Goal: Transaction & Acquisition: Purchase product/service

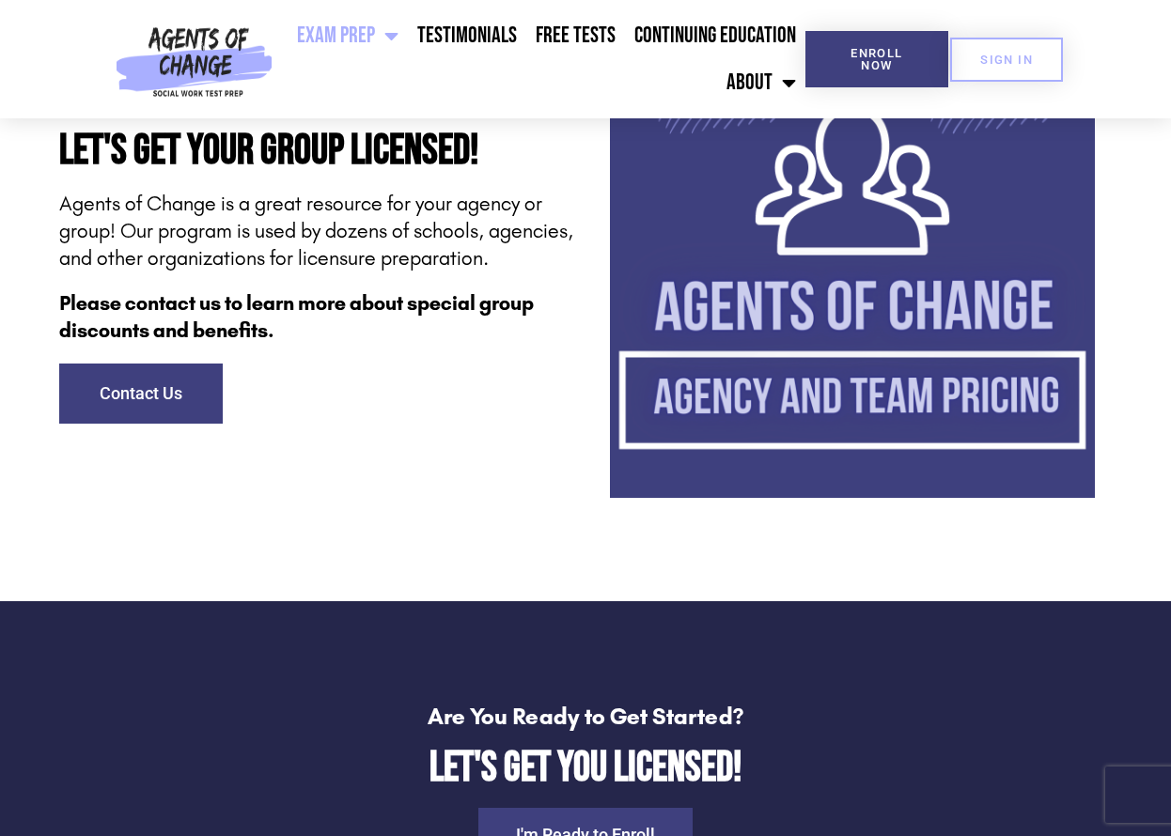
scroll to position [4945, 0]
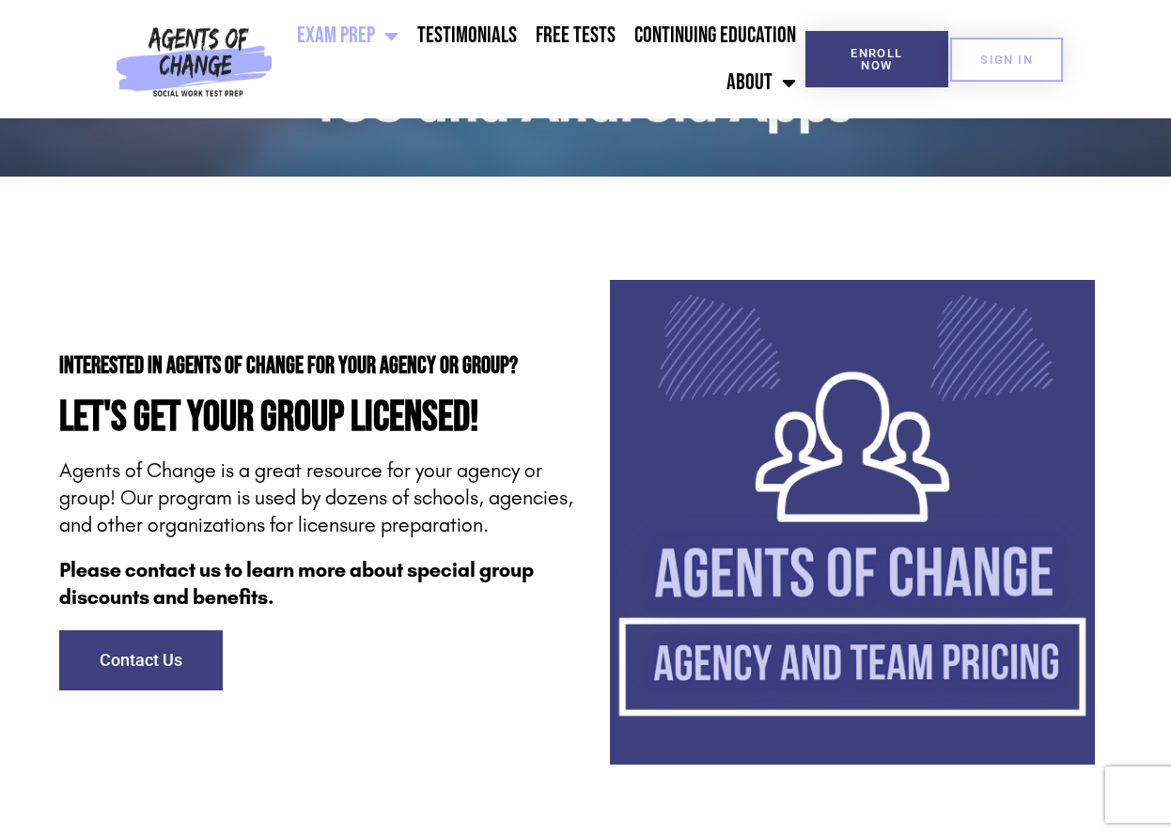
click at [914, 714] on img at bounding box center [852, 522] width 485 height 485
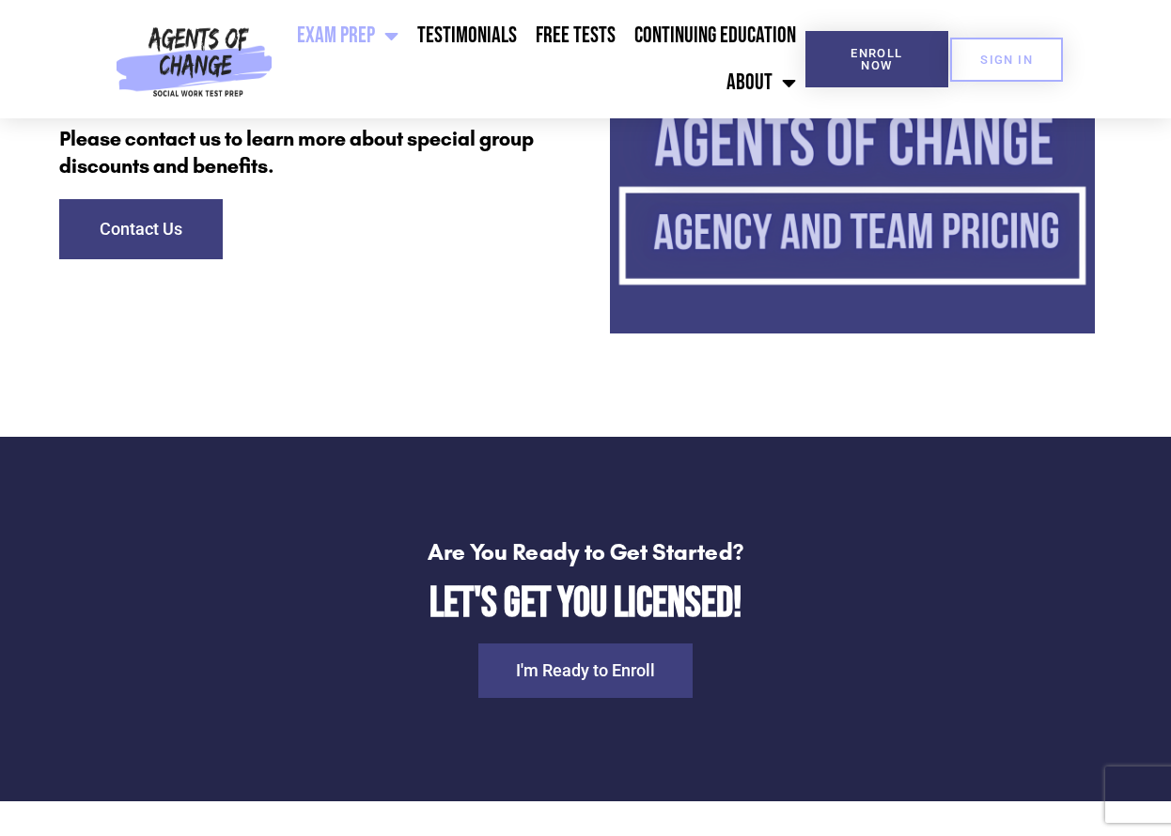
scroll to position [5555, 0]
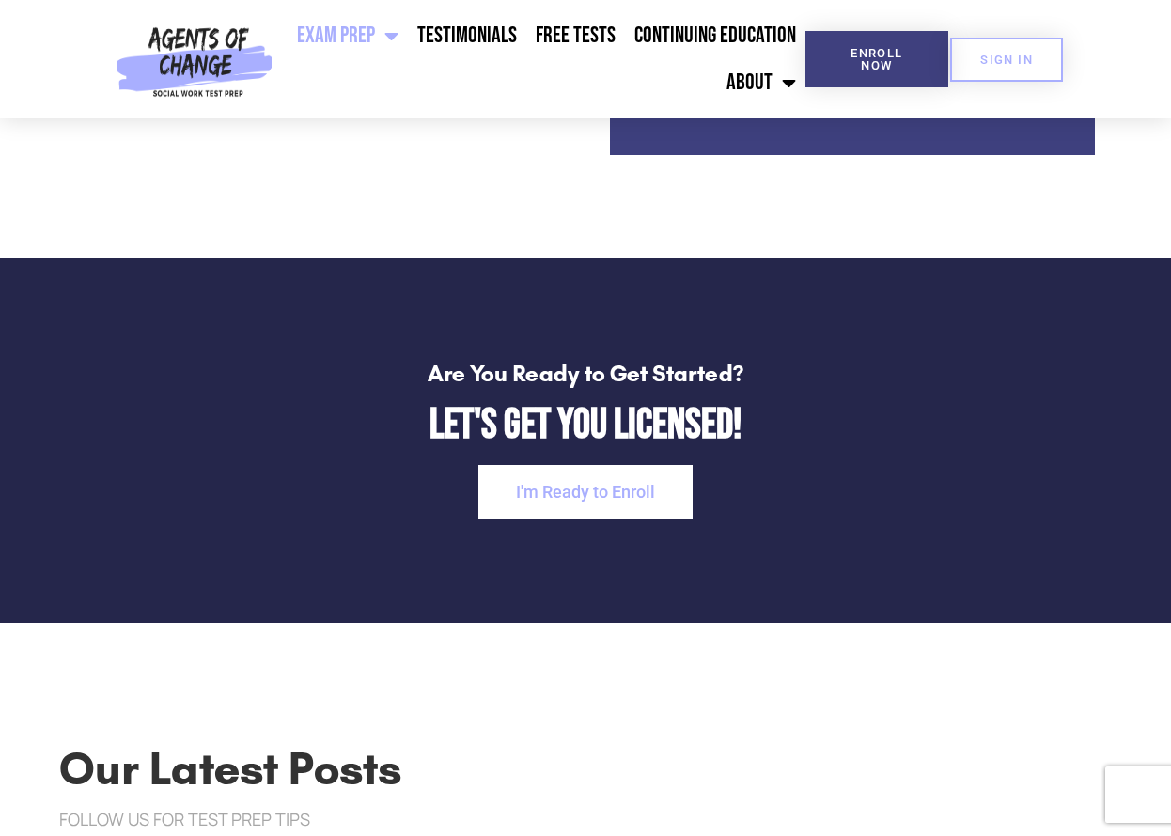
click at [597, 501] on span "I'm Ready to Enroll" at bounding box center [585, 492] width 139 height 17
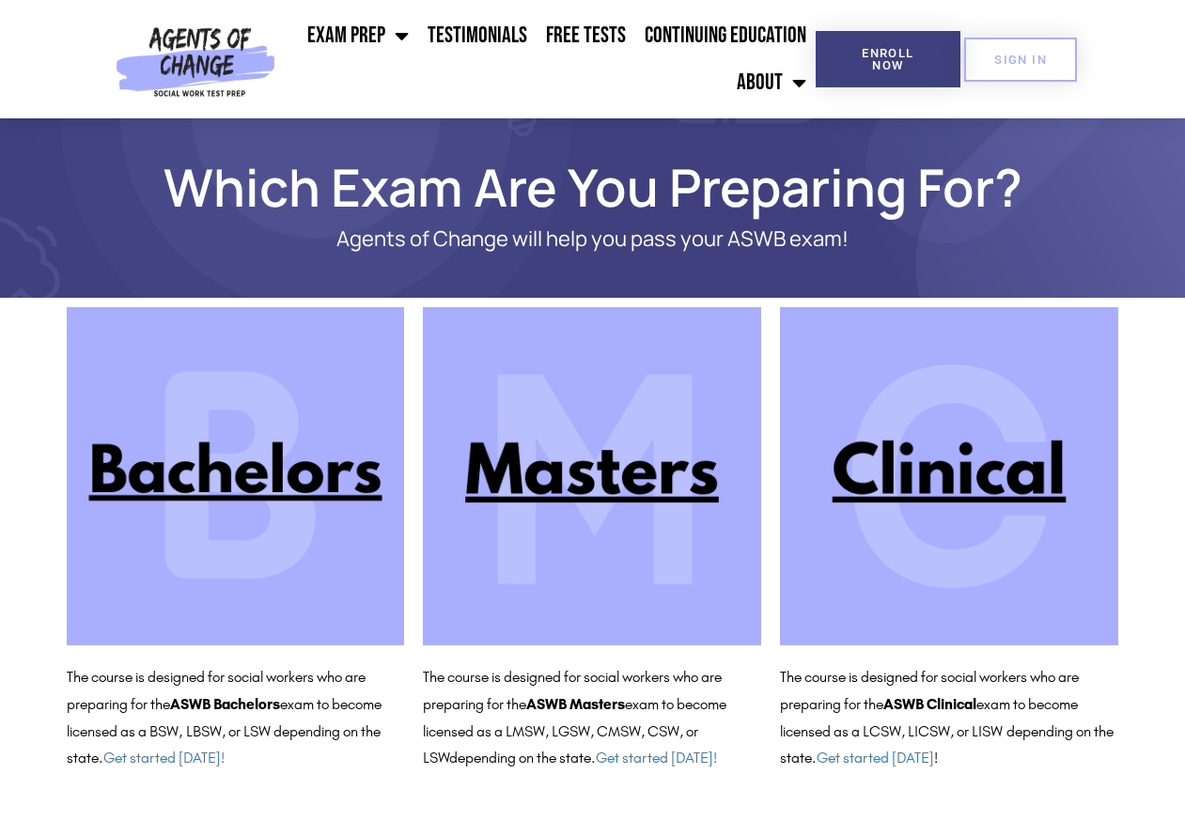
click at [983, 555] on img at bounding box center [949, 476] width 338 height 338
click at [556, 34] on link "Free Tests" at bounding box center [586, 35] width 99 height 47
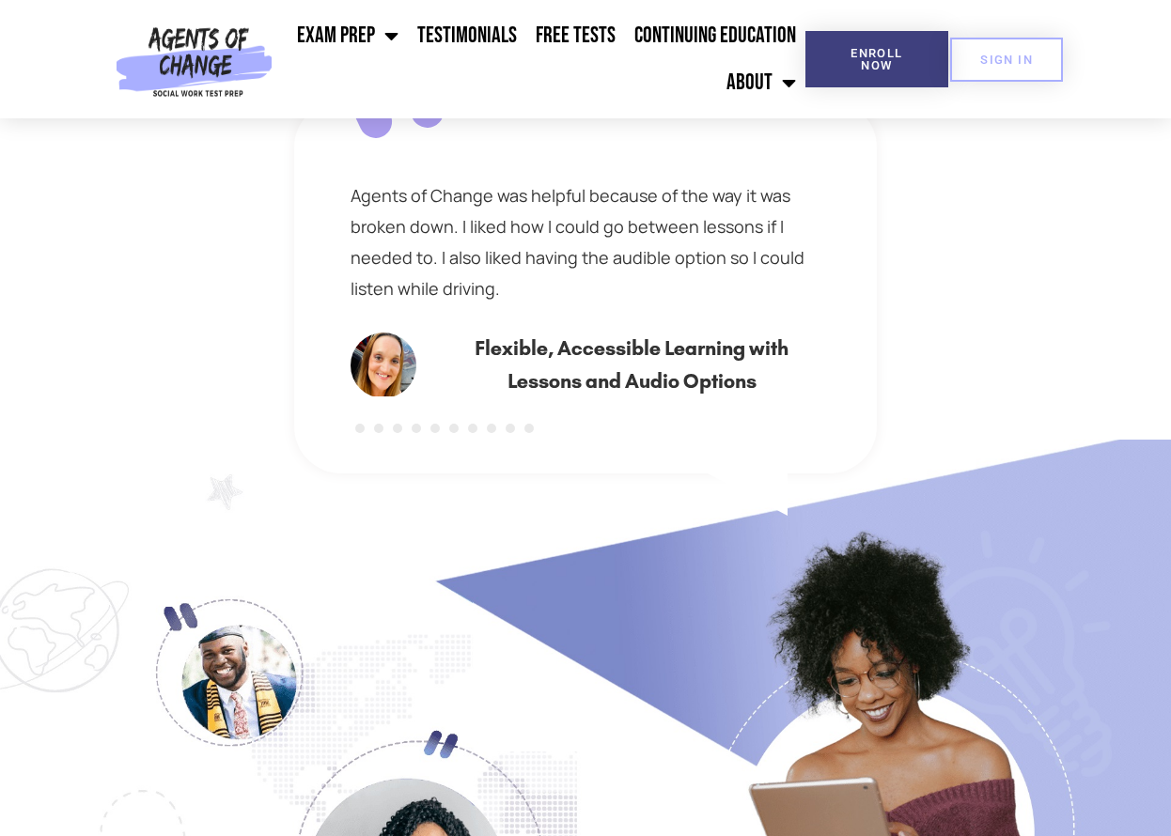
scroll to position [476, 0]
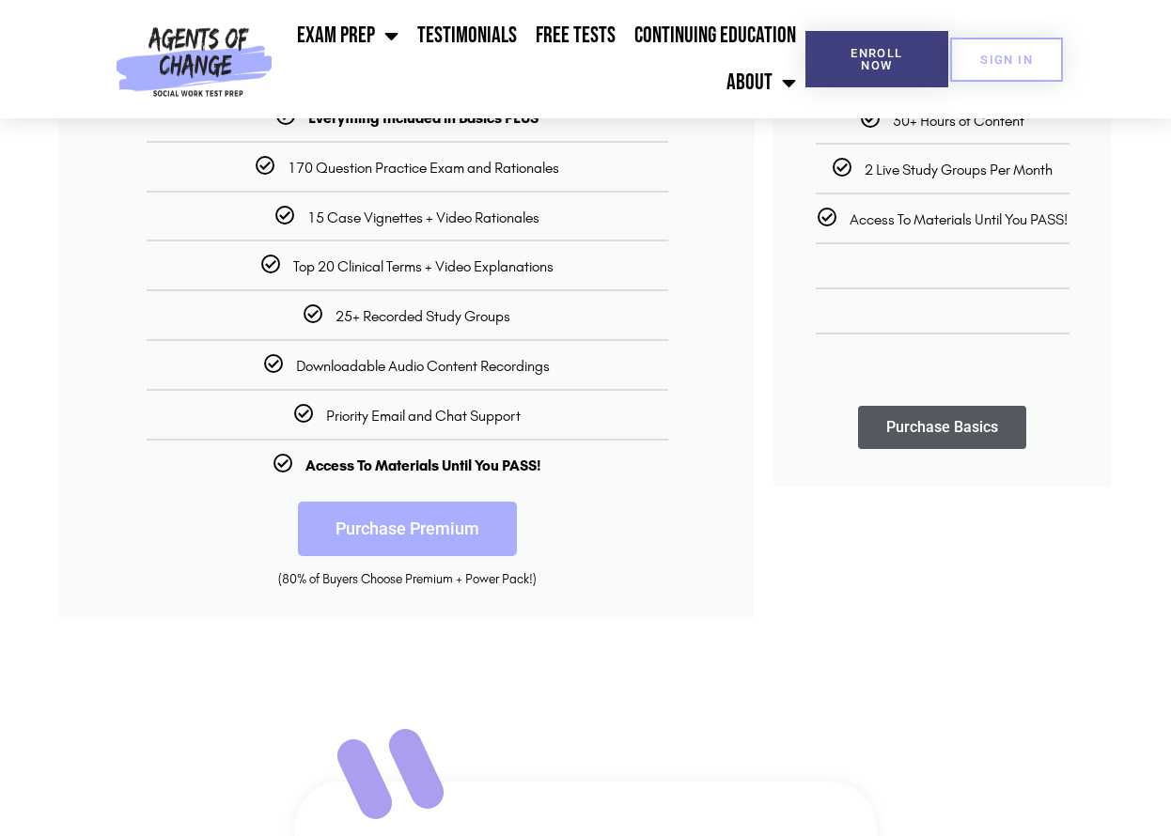
click at [350, 535] on link "Purchase Premium" at bounding box center [407, 529] width 219 height 55
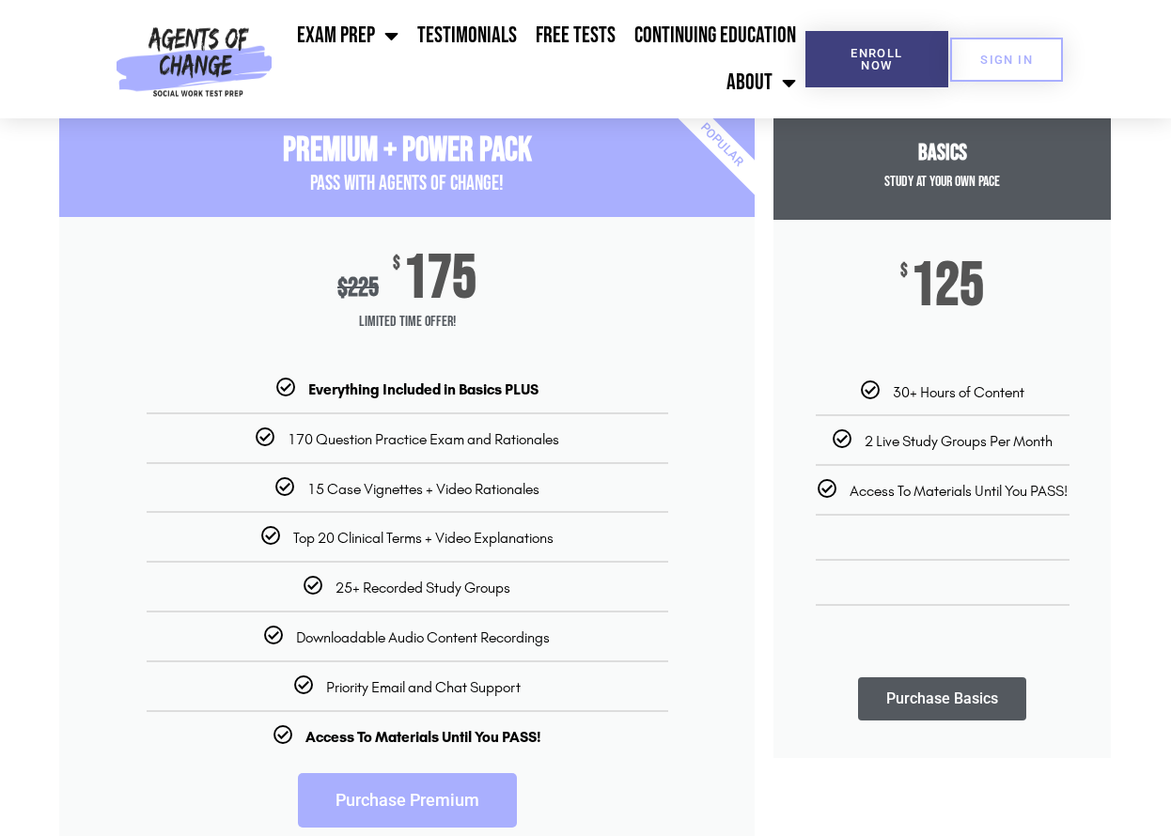
scroll to position [201, 0]
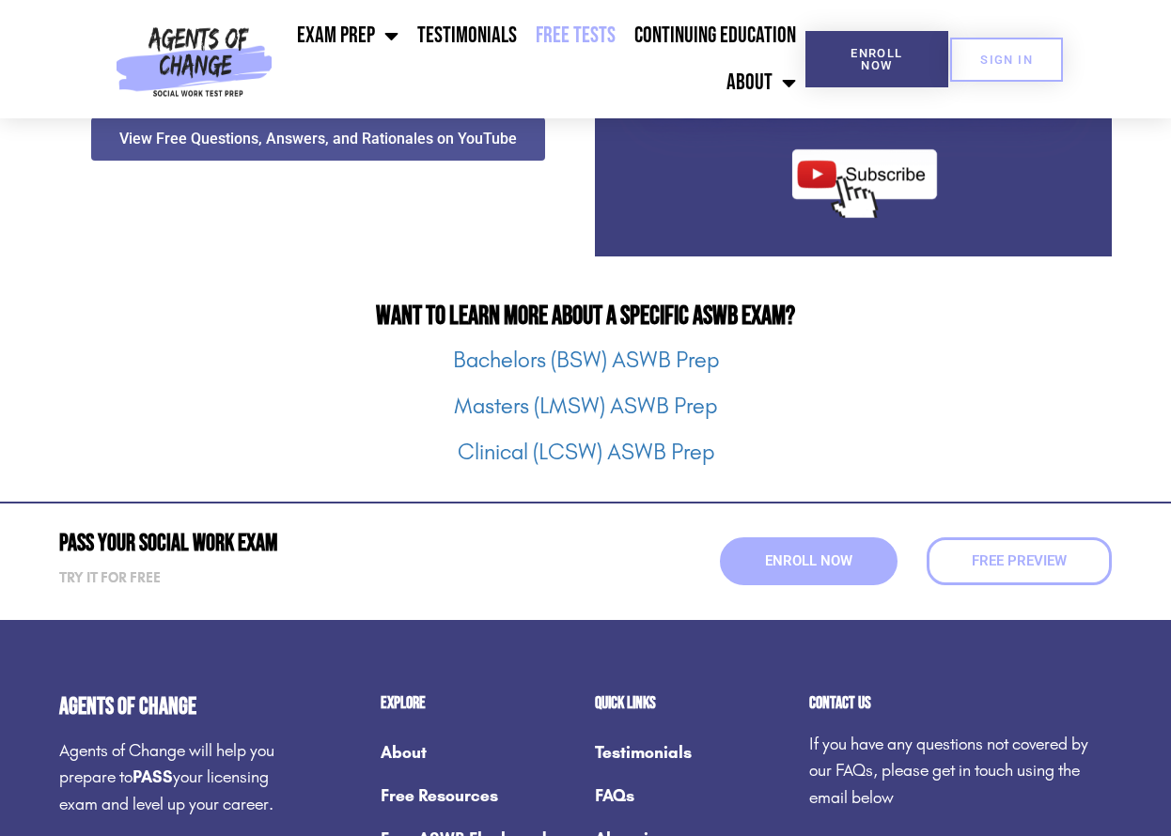
scroll to position [2329, 0]
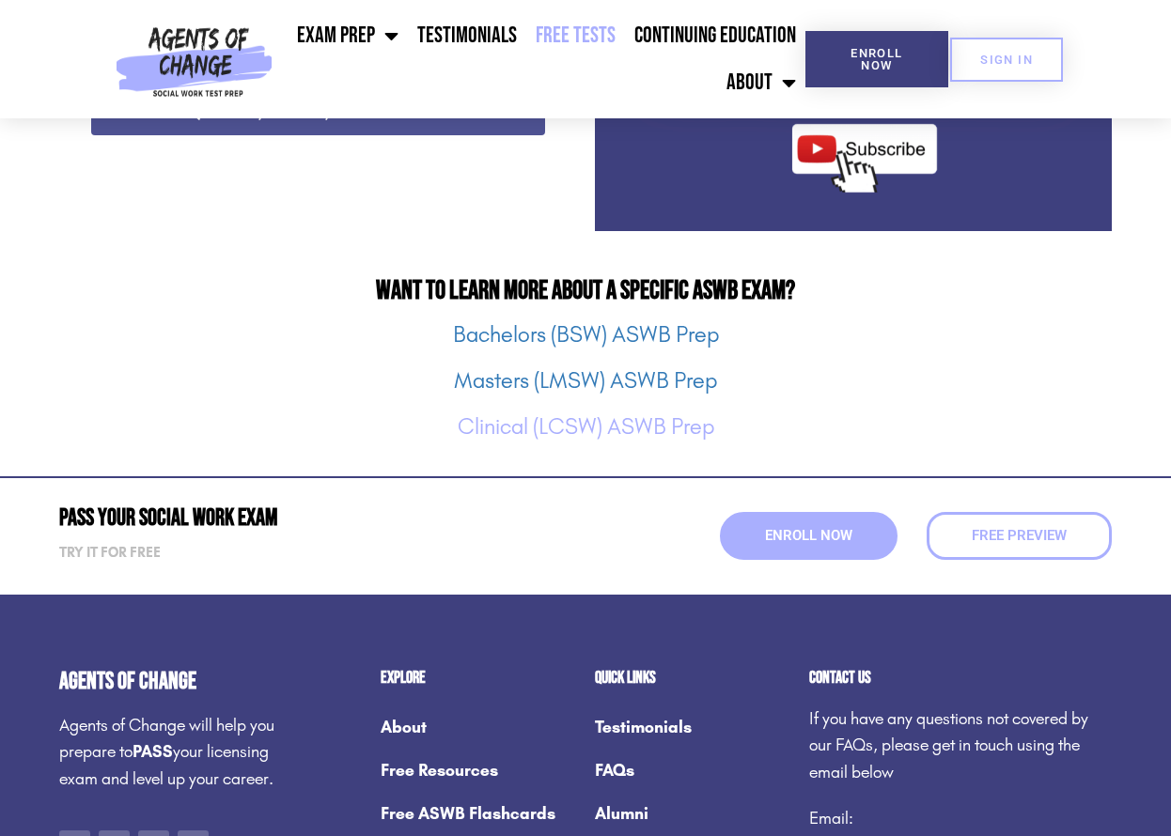
click at [524, 426] on link "Clinical (LCSW) ASWB Prep" at bounding box center [586, 427] width 257 height 26
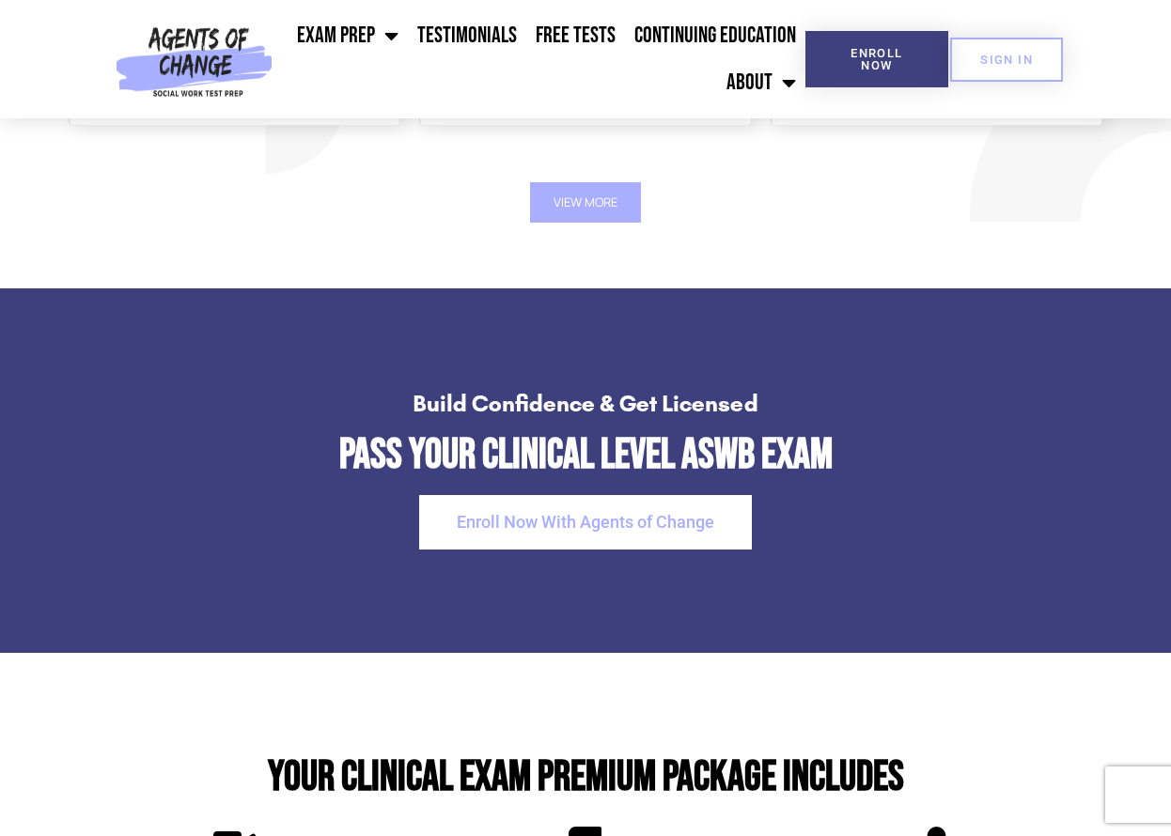
scroll to position [3744, 0]
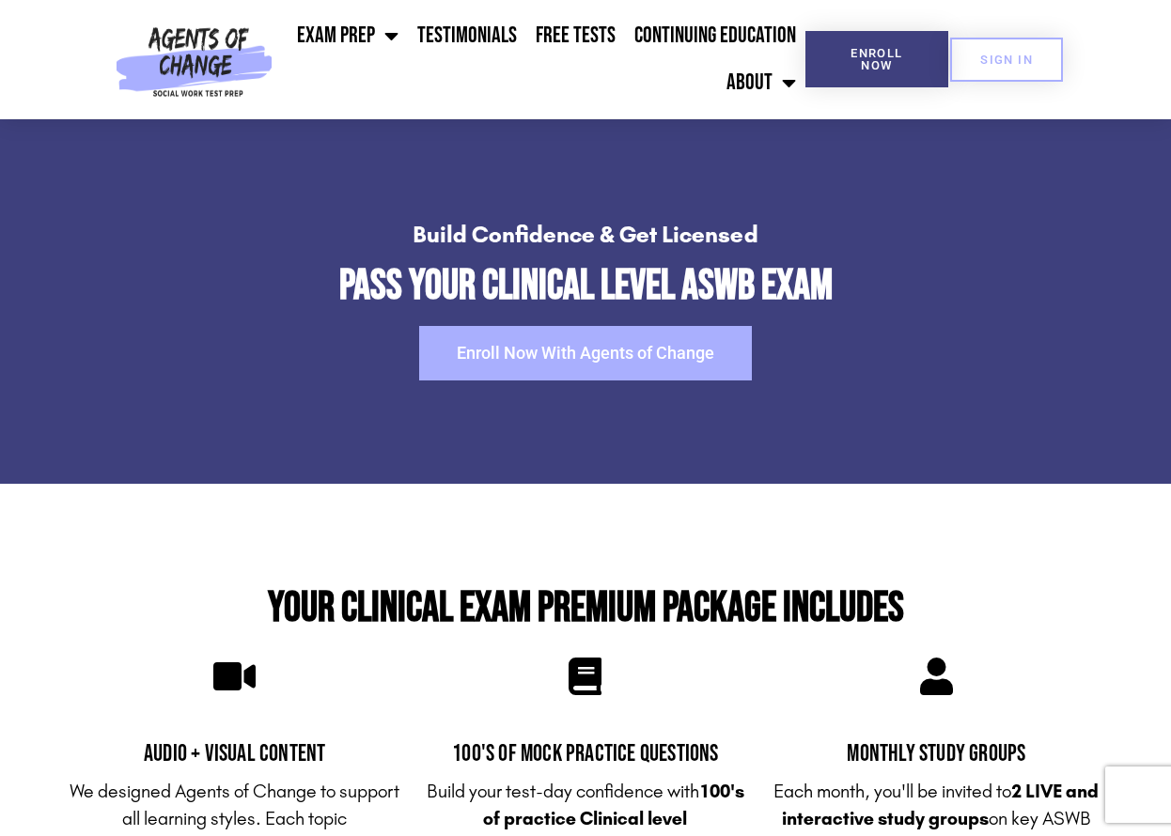
click at [629, 365] on link "Enroll Now With Agents of Change" at bounding box center [585, 353] width 333 height 55
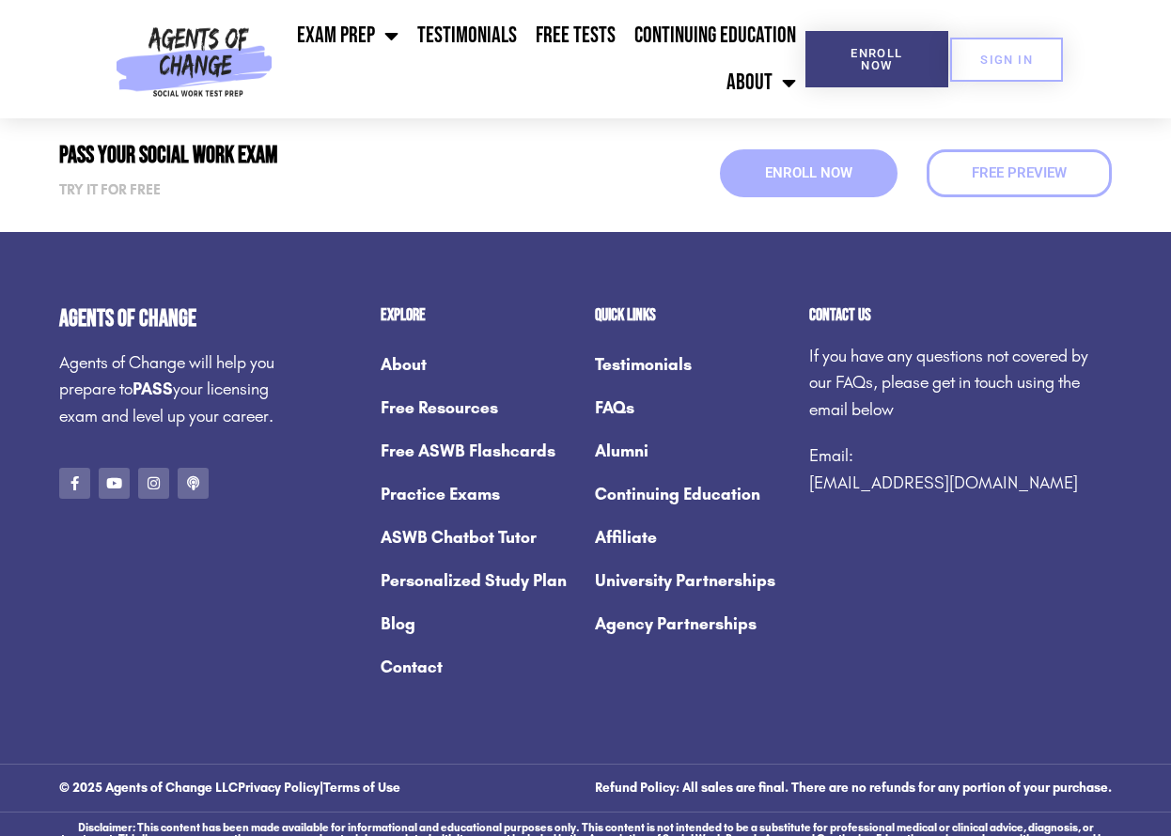
scroll to position [2602, 0]
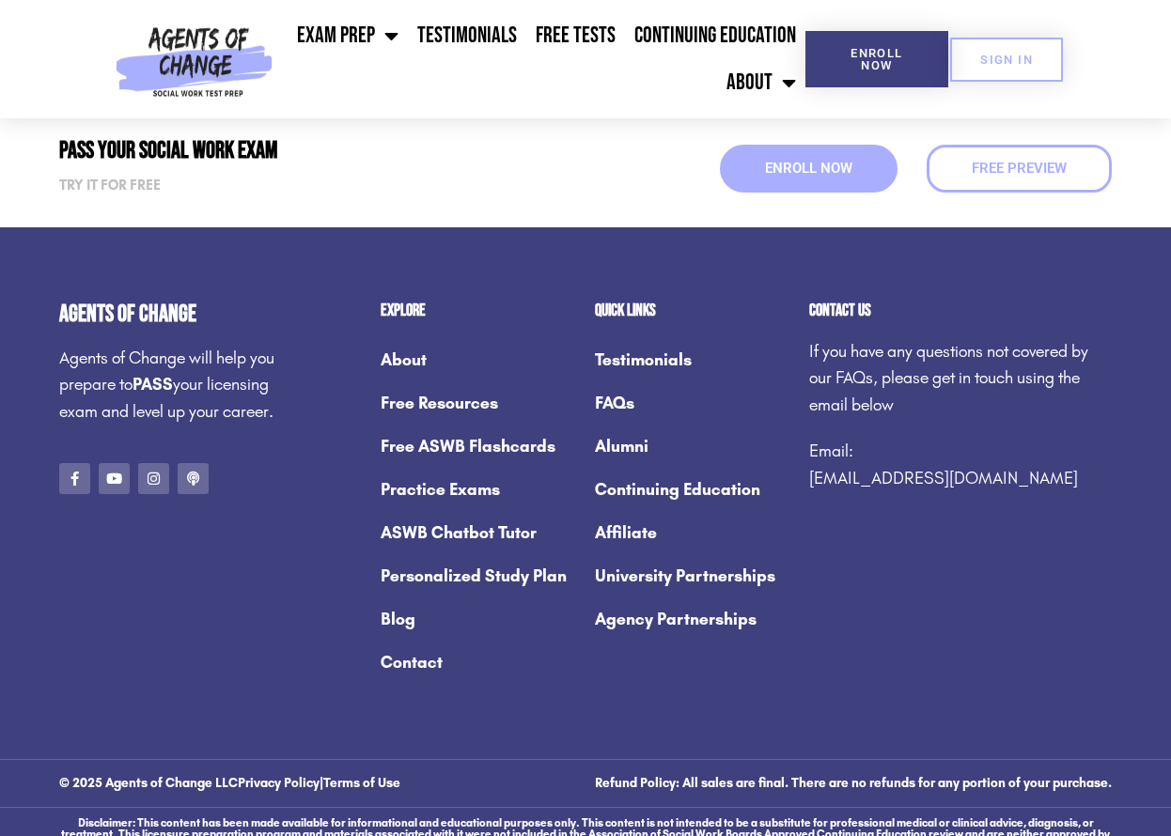
click at [447, 490] on link "Practice Exams" at bounding box center [478, 489] width 195 height 43
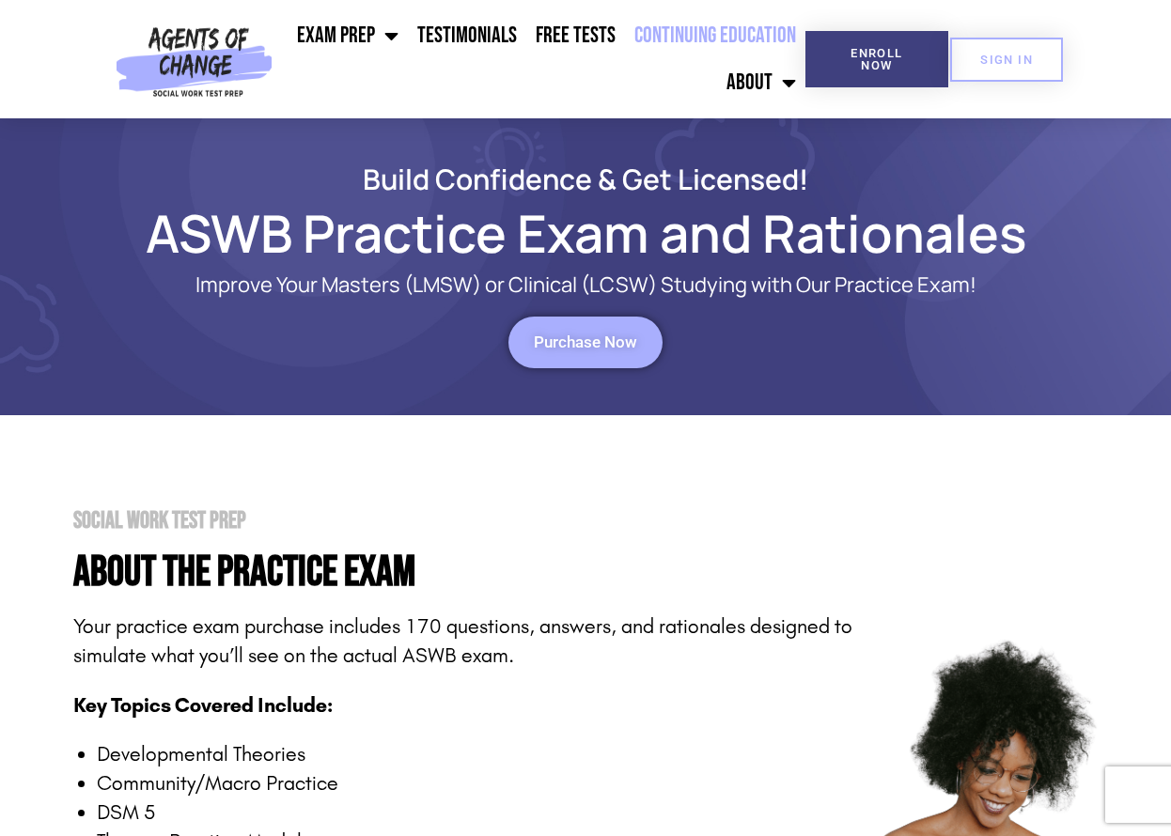
click at [721, 41] on link "Continuing Education" at bounding box center [715, 35] width 180 height 47
click at [603, 341] on span "Purchase Now" at bounding box center [585, 343] width 103 height 16
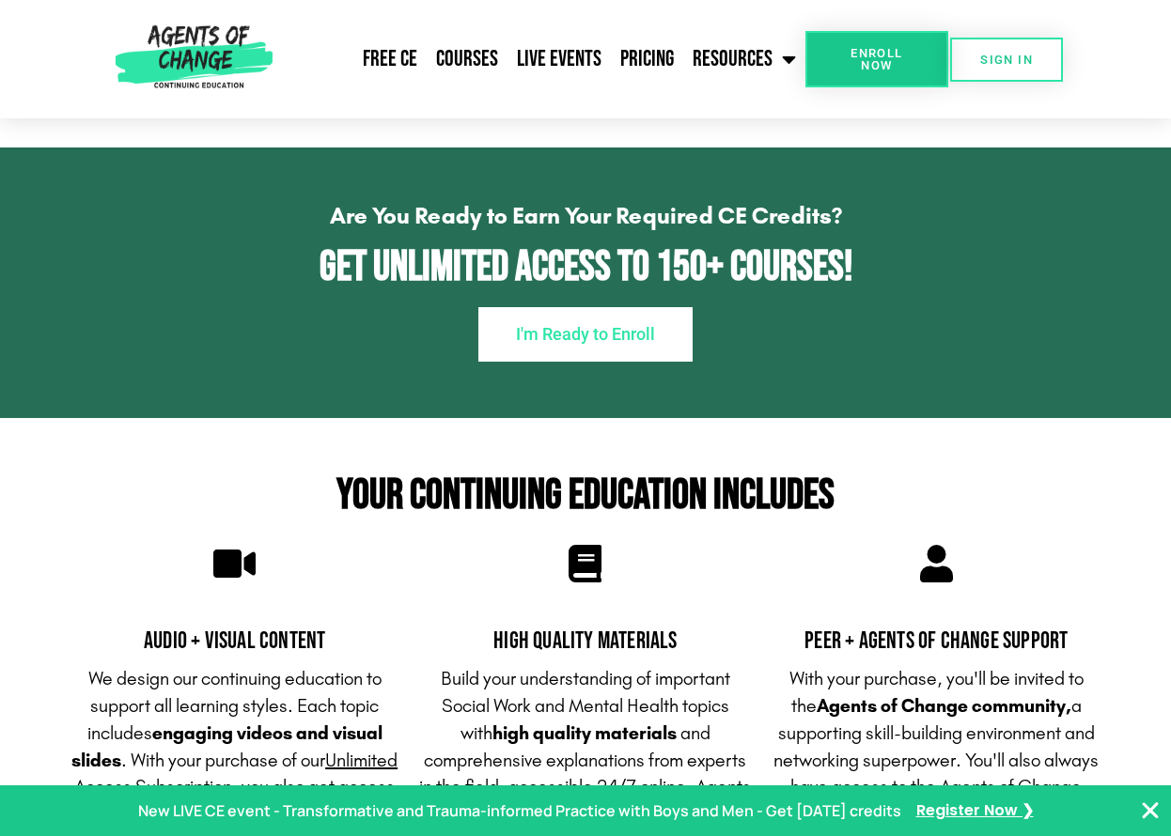
scroll to position [1241, 0]
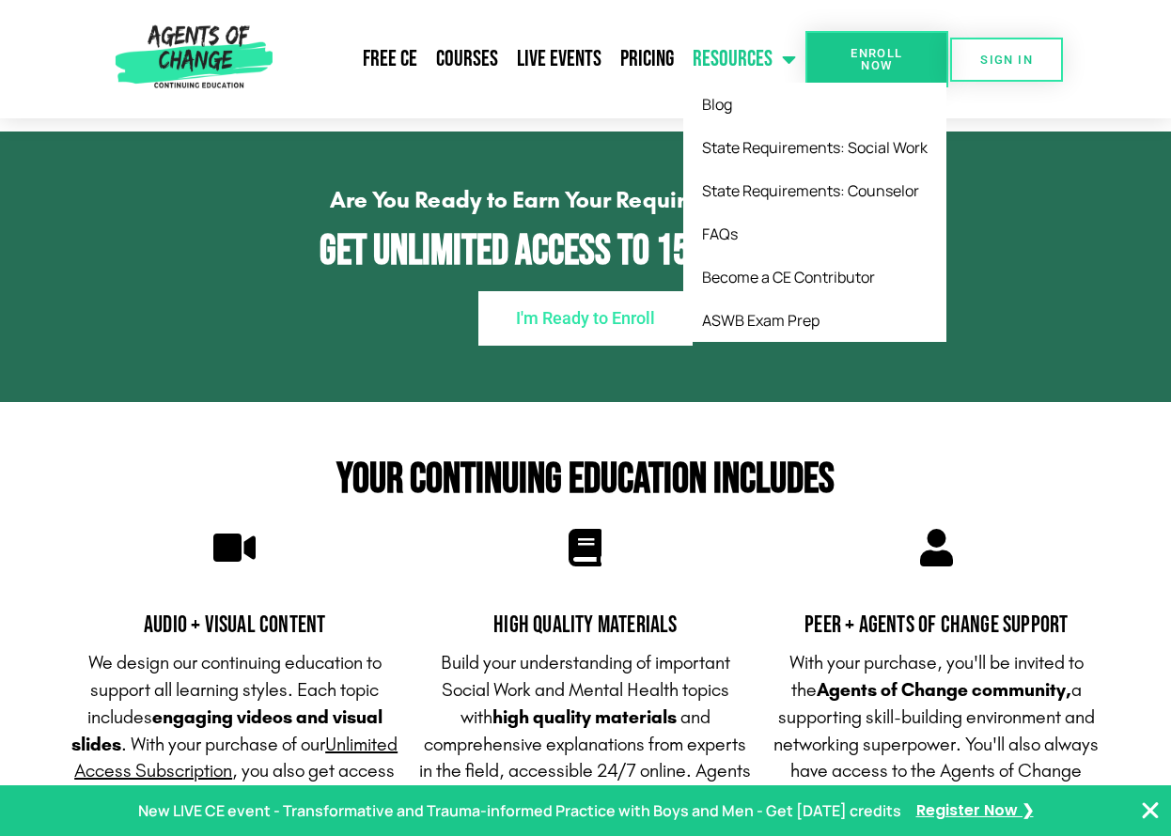
click at [755, 50] on link "Resources" at bounding box center [744, 59] width 122 height 47
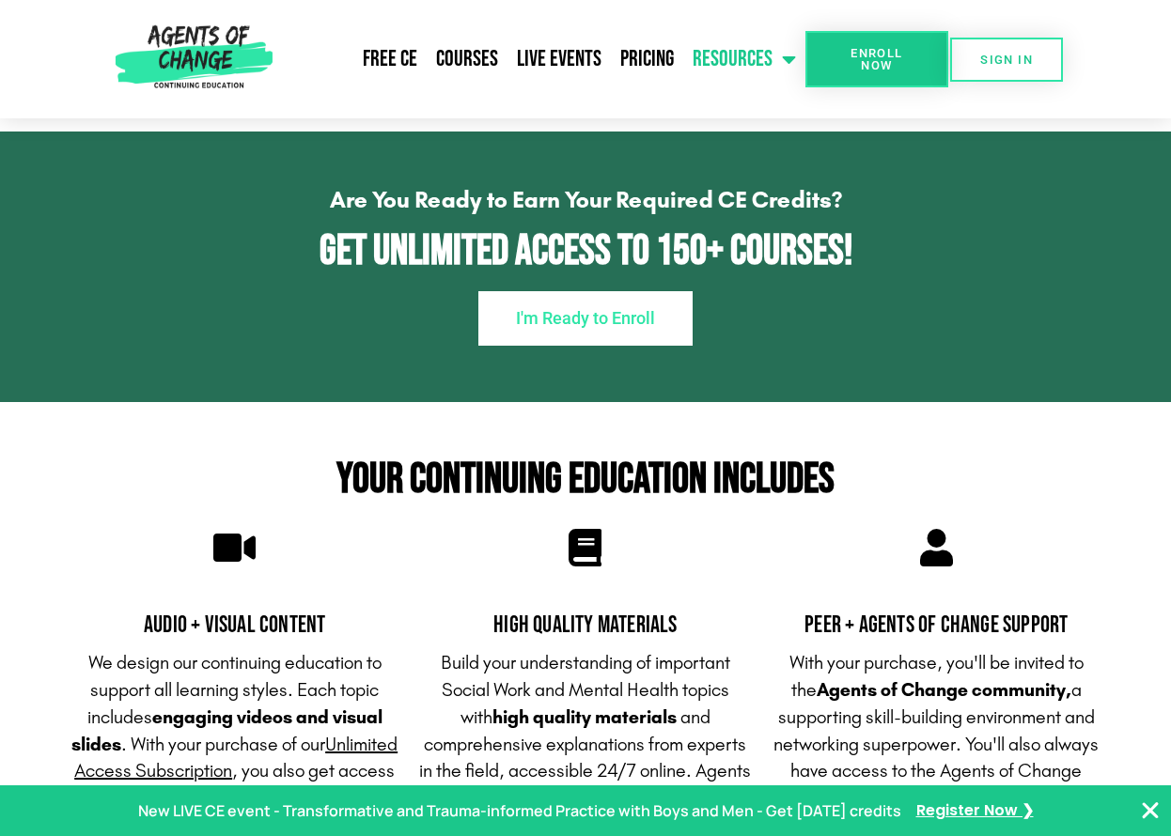
click at [755, 50] on link "Resources" at bounding box center [744, 59] width 122 height 47
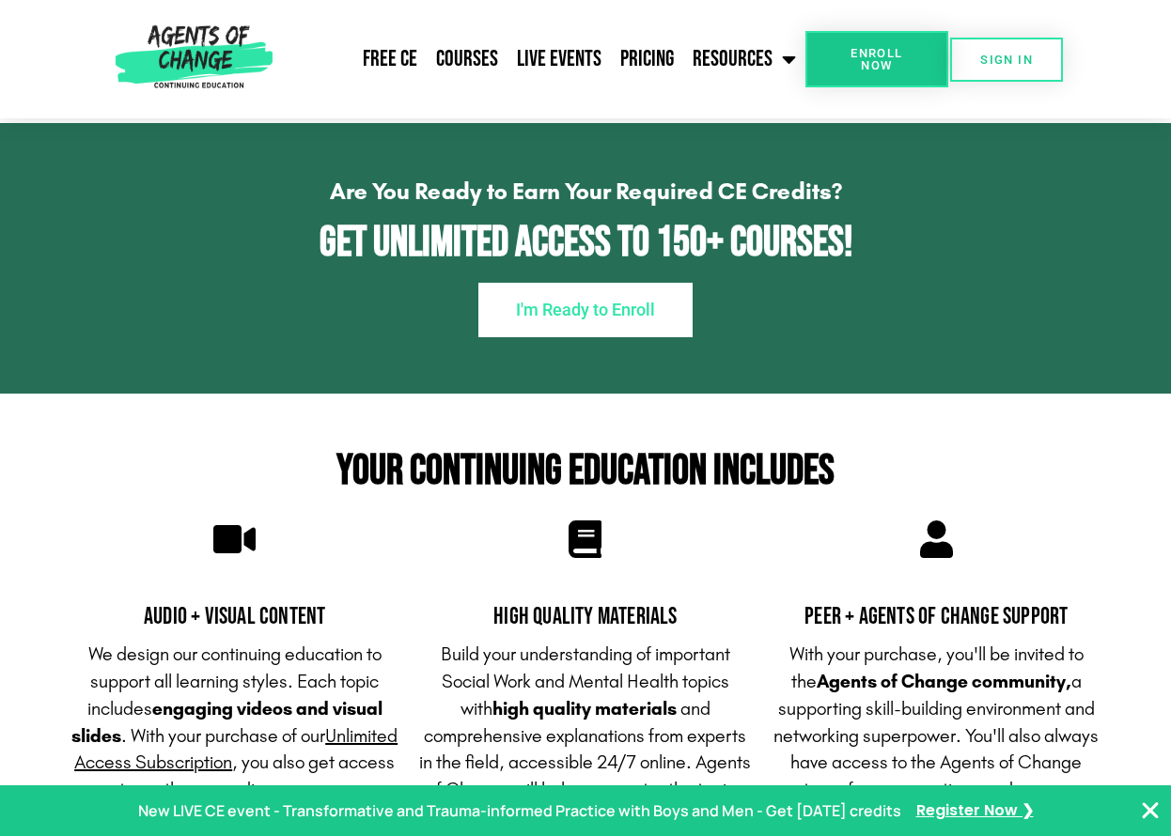
scroll to position [595, 0]
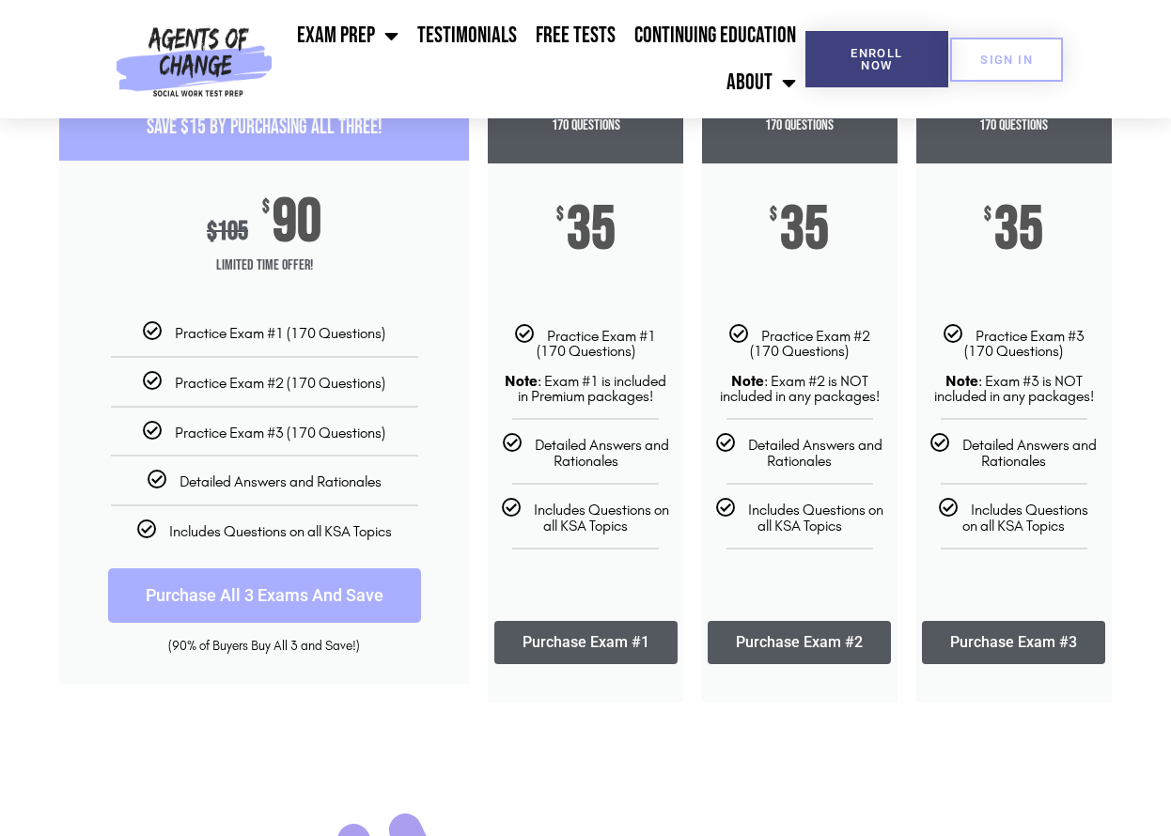
scroll to position [359, 0]
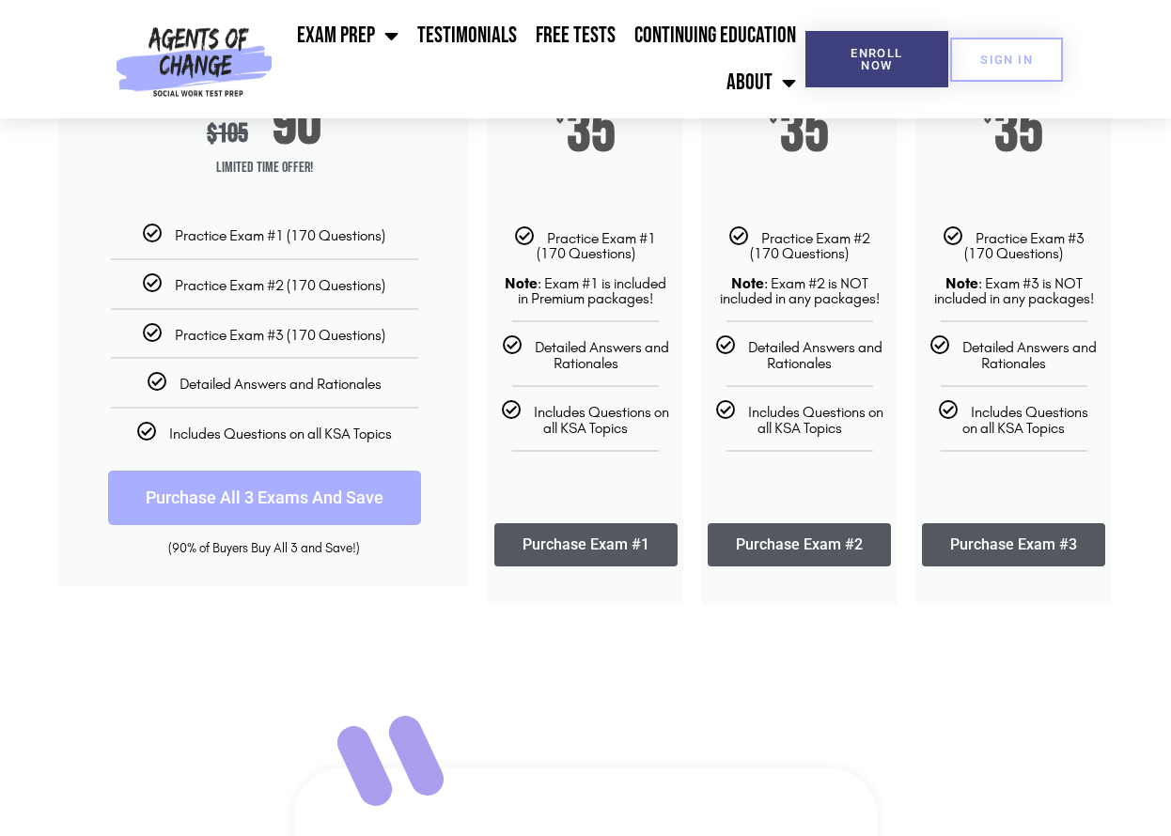
click at [281, 492] on link "Purchase All 3 Exams And Save" at bounding box center [264, 498] width 313 height 55
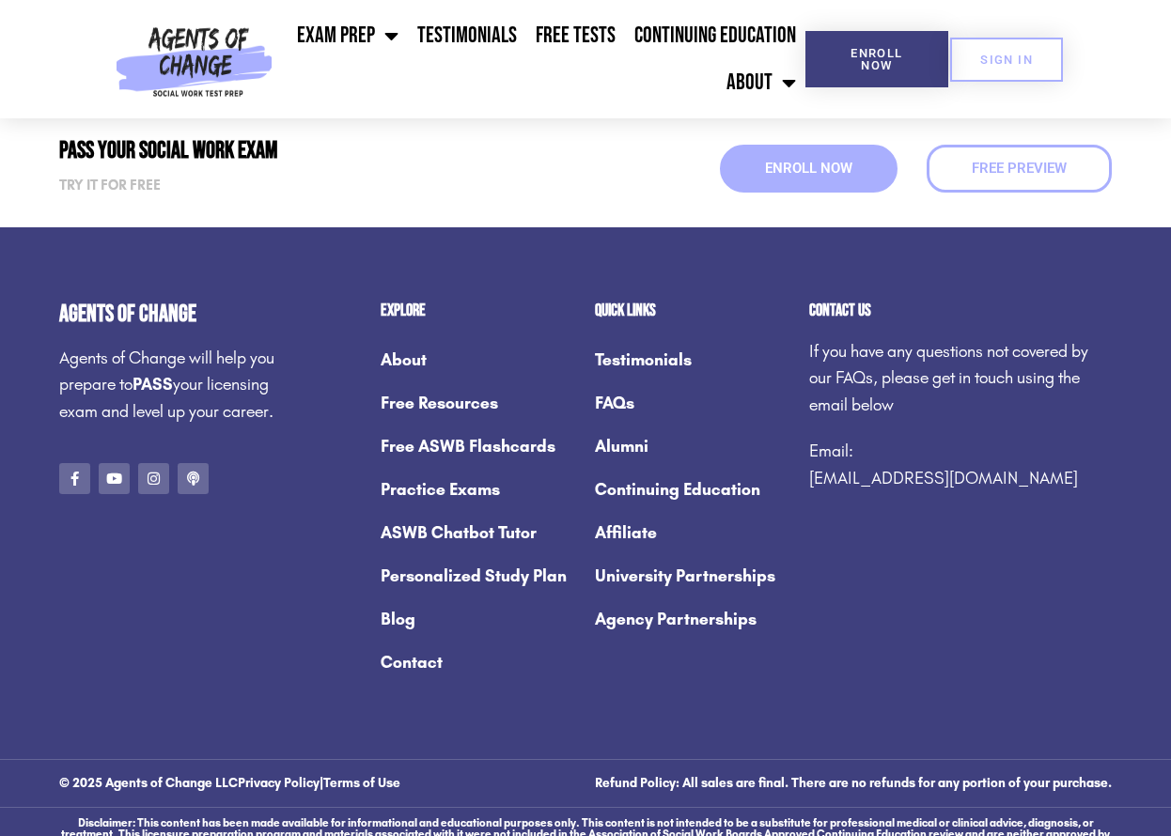
click at [476, 450] on link "Free ASWB Flashcards" at bounding box center [478, 446] width 195 height 43
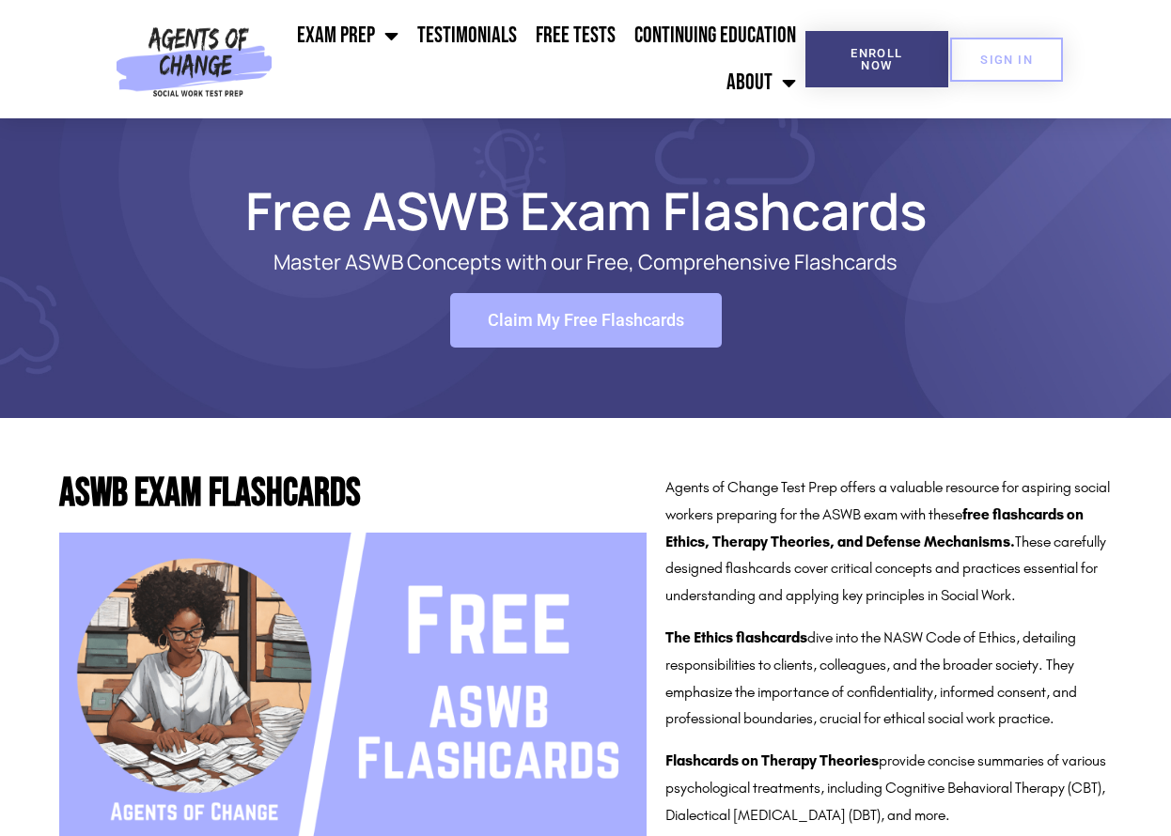
click at [568, 321] on span "Claim My Free Flashcards" at bounding box center [586, 320] width 196 height 17
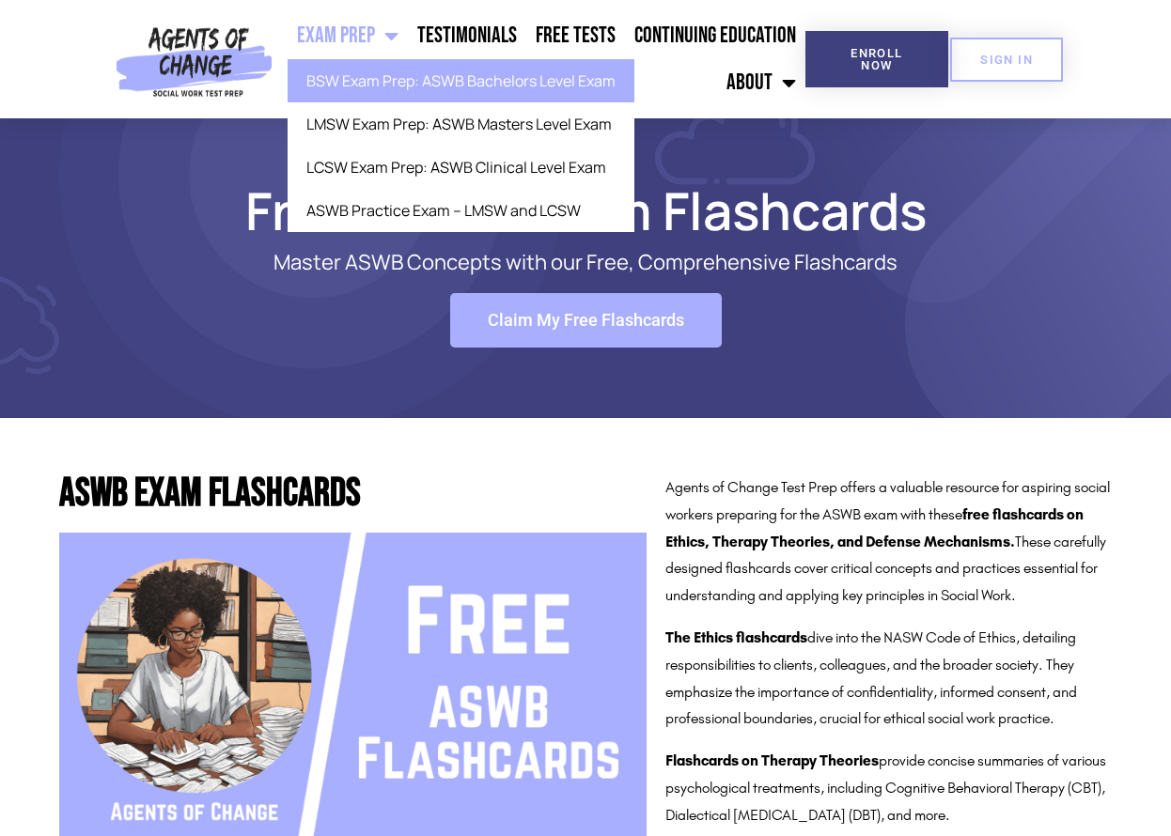
click at [341, 78] on link "BSW Exam Prep: ASWB Bachelors Level Exam" at bounding box center [461, 80] width 347 height 43
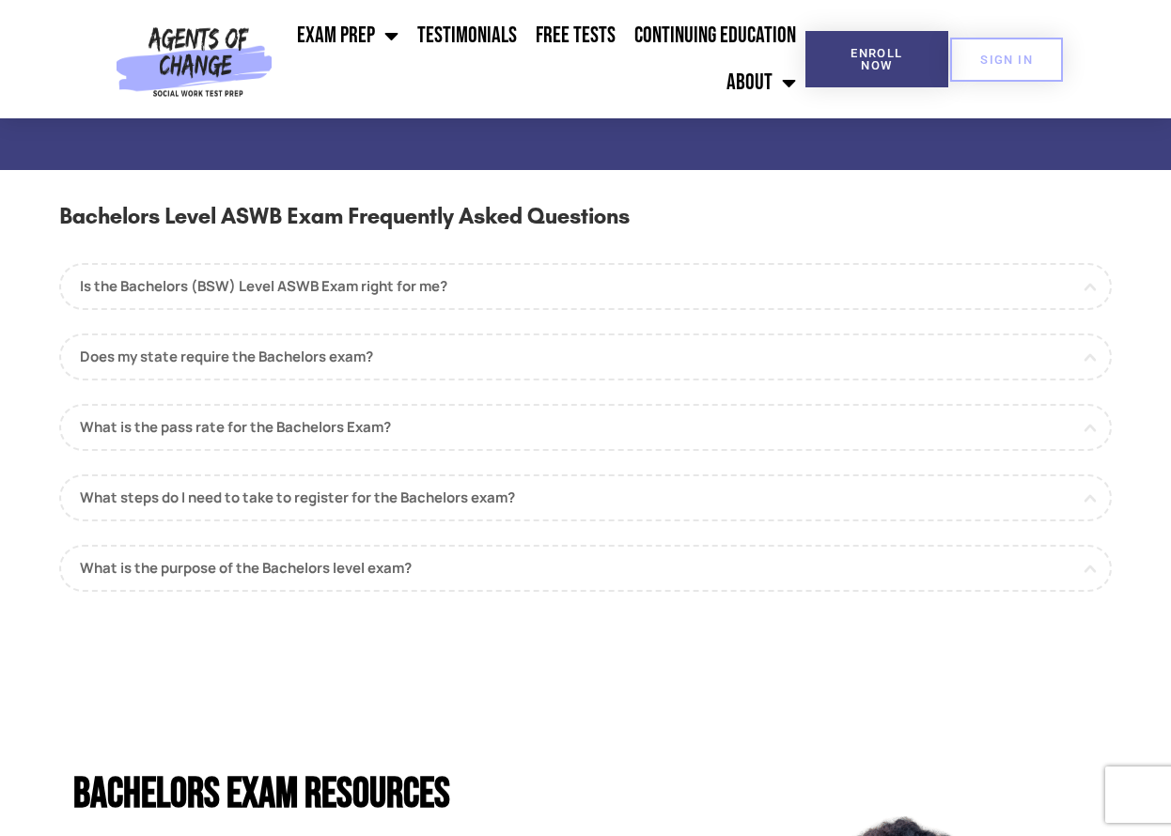
scroll to position [1629, 0]
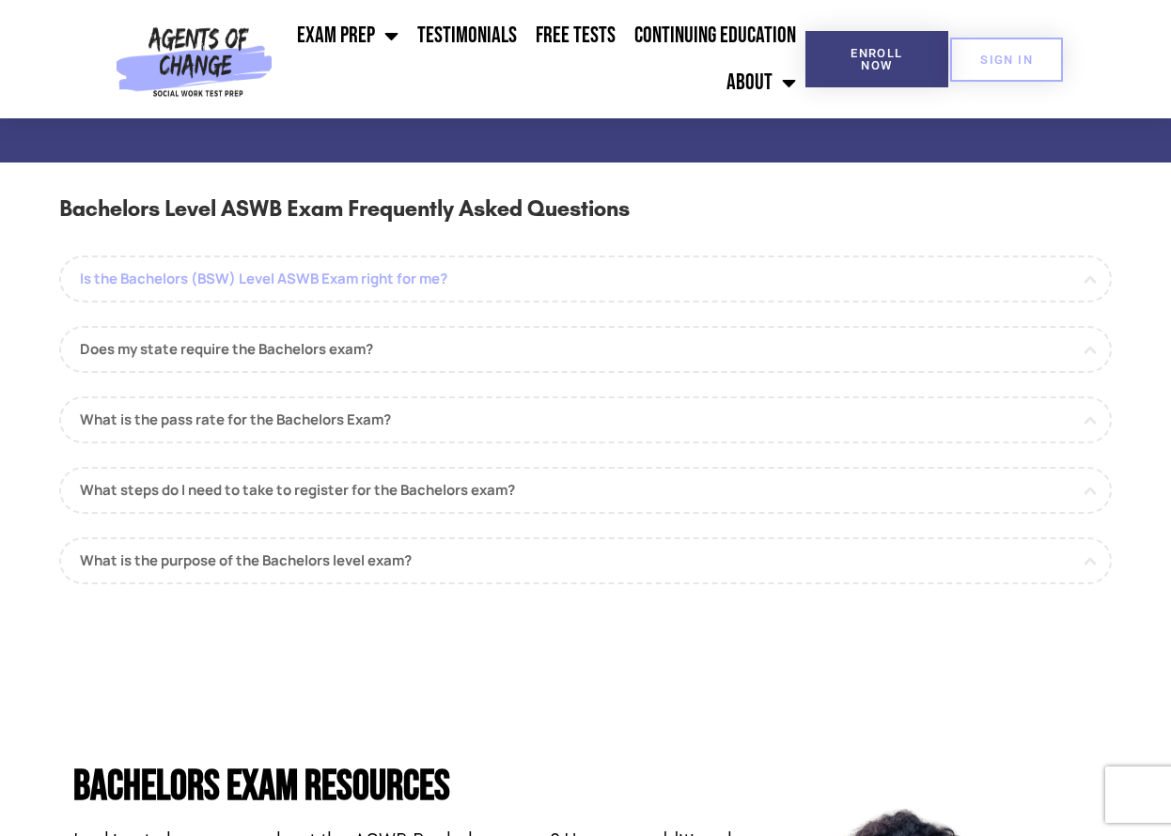
click at [517, 284] on link "Is the Bachelors (BSW) Level ASWB Exam right for me?" at bounding box center [585, 279] width 1053 height 47
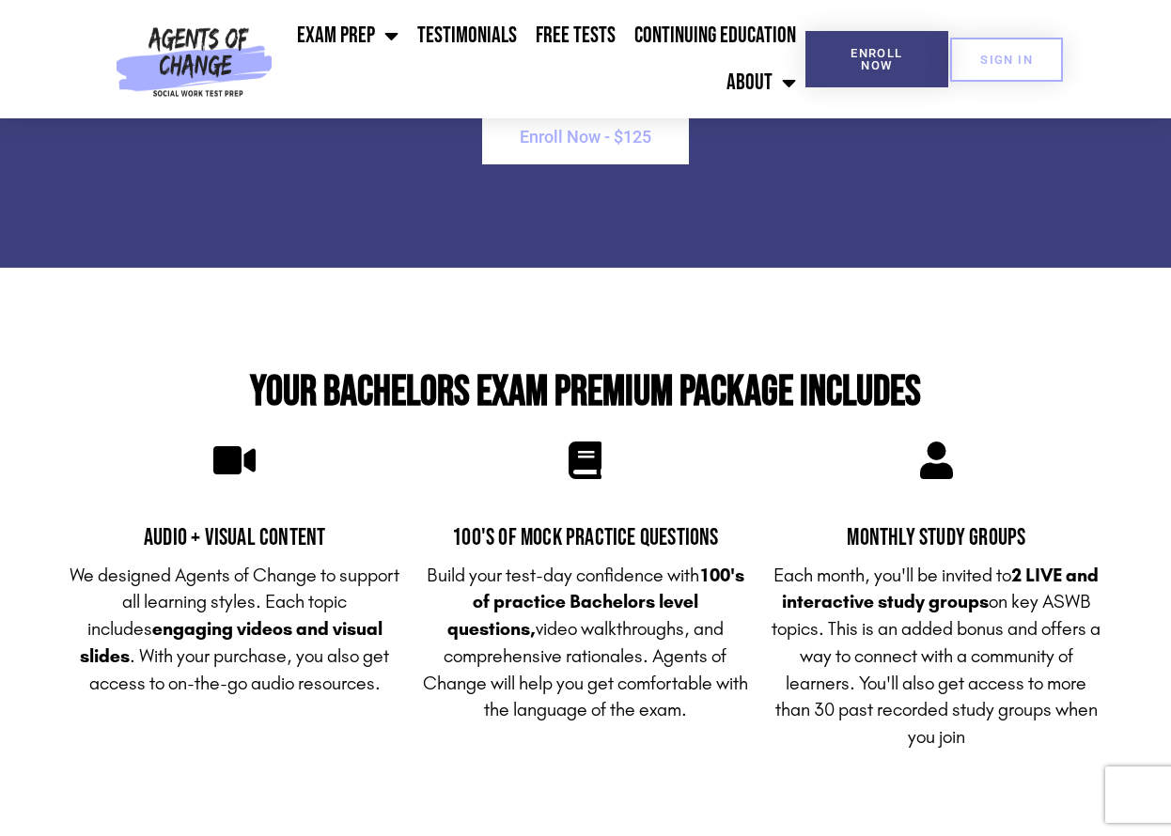
scroll to position [4169, 0]
